Goal: Task Accomplishment & Management: Complete application form

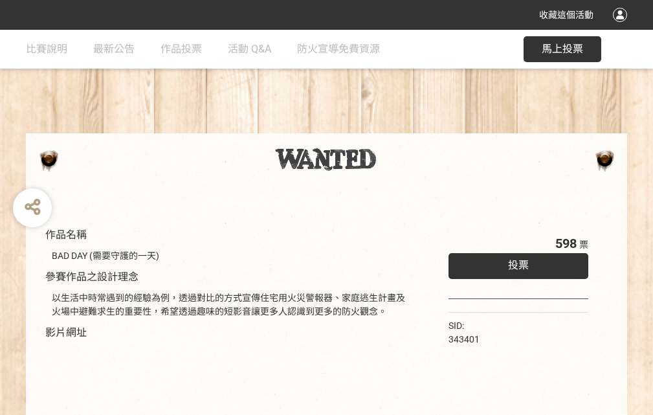
click at [622, 27] on div "收藏這個活動" at bounding box center [326, 15] width 653 height 30
click at [405, 128] on div "作品名稱 BAD DAY (需要守護的一天) 參賽作品之設計理念 以生活中時常遇到的經驗為例，透過對比的方式宣傳住宅用火災警報器、家庭逃生計畫及火場中避難求生…" at bounding box center [326, 302] width 653 height 544
click at [515, 262] on span "投票" at bounding box center [518, 265] width 21 height 12
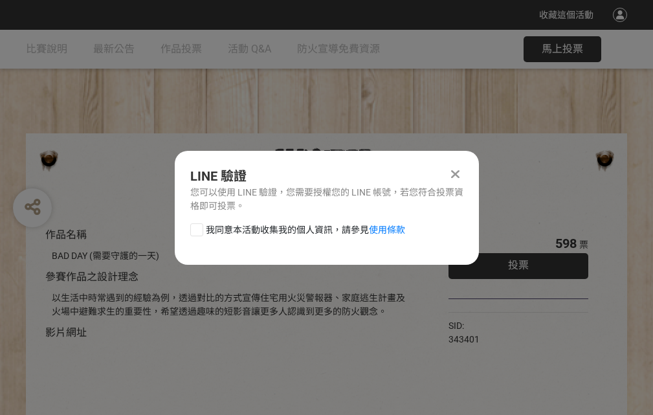
click at [196, 227] on div at bounding box center [196, 229] width 13 height 13
checkbox input "true"
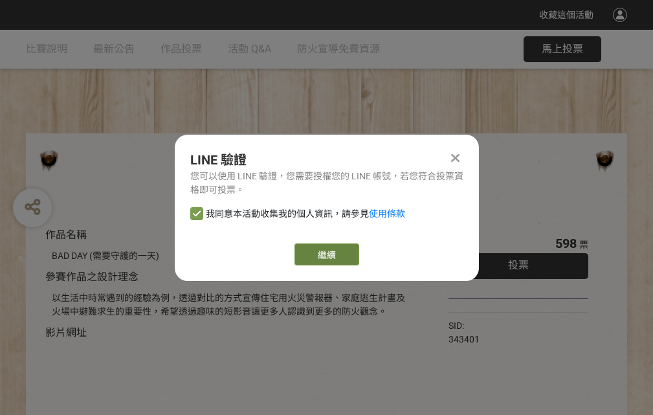
click at [326, 254] on link "繼續" at bounding box center [327, 254] width 65 height 22
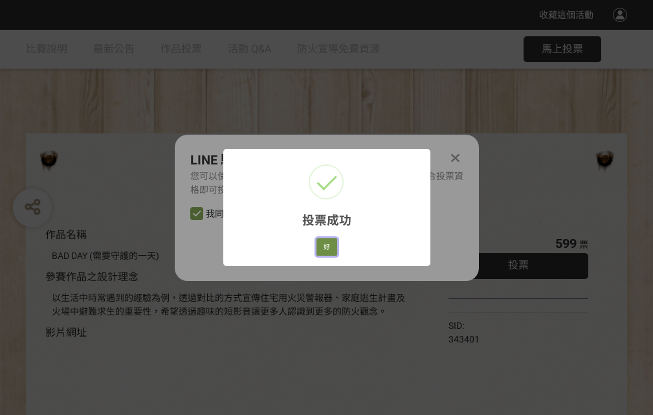
click at [323, 245] on button "好" at bounding box center [327, 247] width 21 height 18
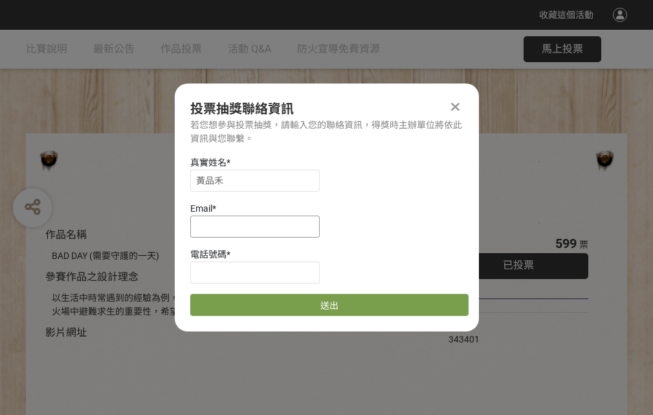
click at [259, 226] on input at bounding box center [254, 227] width 129 height 22
type input "[EMAIL_ADDRESS][DOMAIN_NAME]"
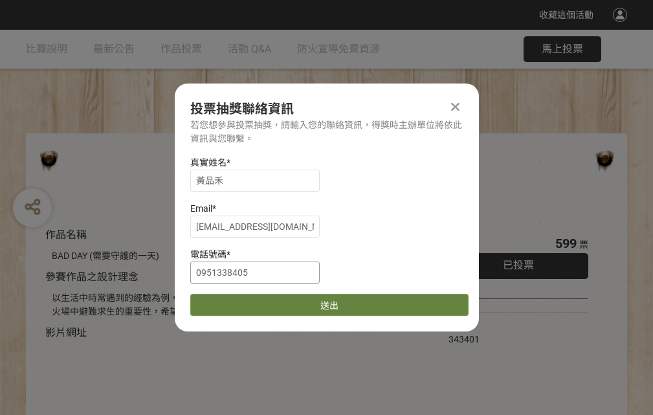
type input "0951338405"
click at [227, 300] on button "送出" at bounding box center [329, 305] width 278 height 22
